Goal: Navigation & Orientation: Find specific page/section

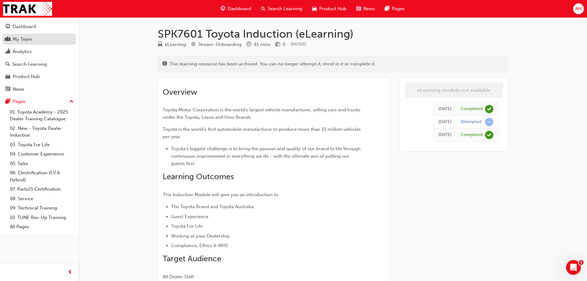
click at [21, 40] on div "My Team" at bounding box center [22, 39] width 19 height 7
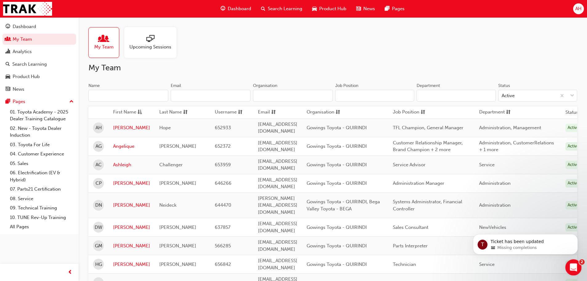
click at [571, 262] on icon "Open Intercom Messenger" at bounding box center [573, 266] width 10 height 10
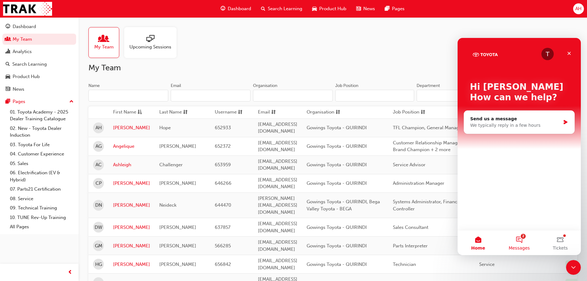
click at [521, 240] on button "2 Messages" at bounding box center [519, 242] width 41 height 25
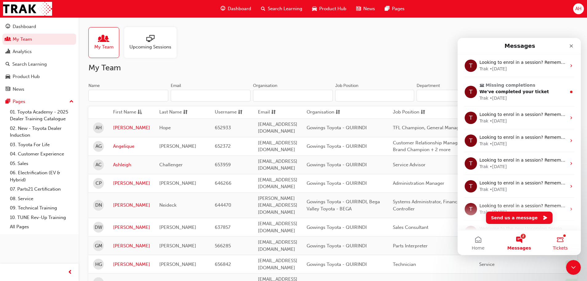
click at [559, 240] on button "Tickets" at bounding box center [560, 242] width 41 height 25
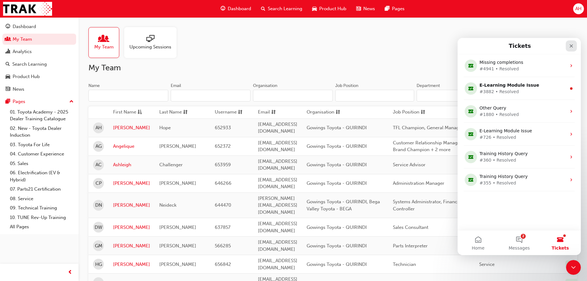
click at [572, 48] on icon "Close" at bounding box center [571, 45] width 5 height 5
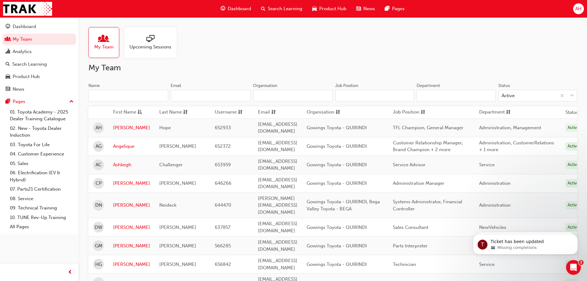
click at [162, 44] on span "Upcoming Sessions" at bounding box center [150, 46] width 42 height 7
